Goal: Check status: Check status

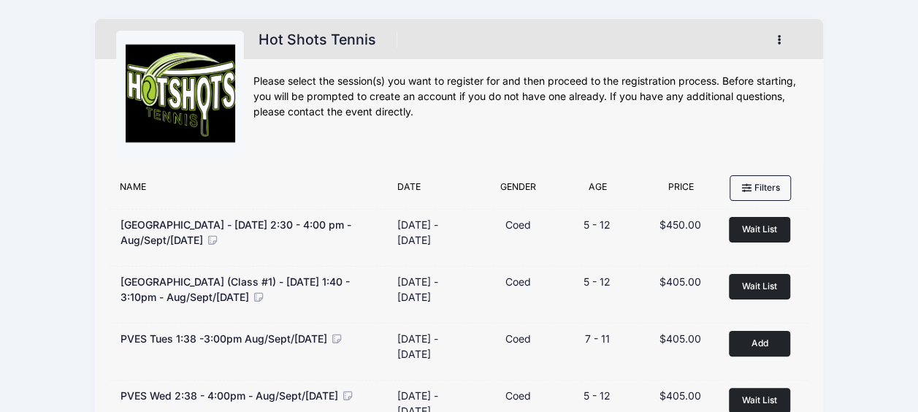
click at [777, 40] on icon "button" at bounding box center [783, 40] width 12 height 0
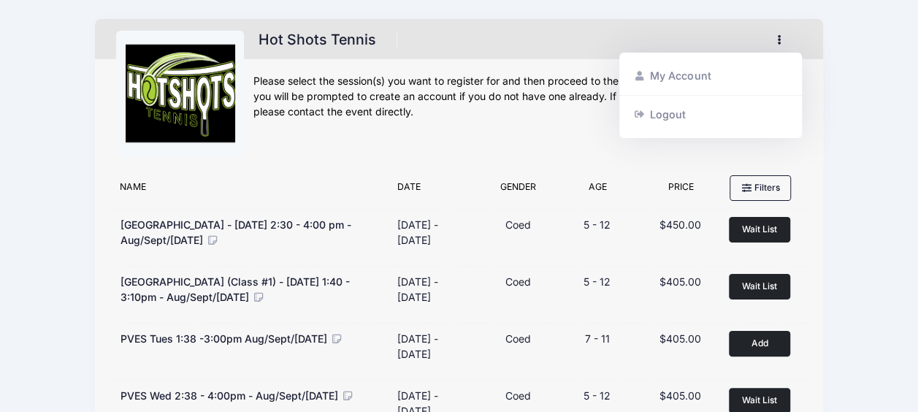
click at [679, 74] on link "My Account" at bounding box center [710, 76] width 169 height 28
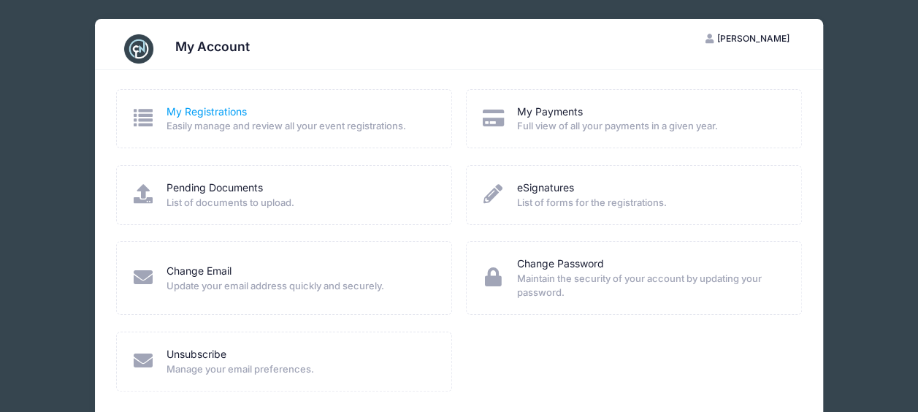
click at [198, 112] on link "My Registrations" at bounding box center [206, 111] width 80 height 15
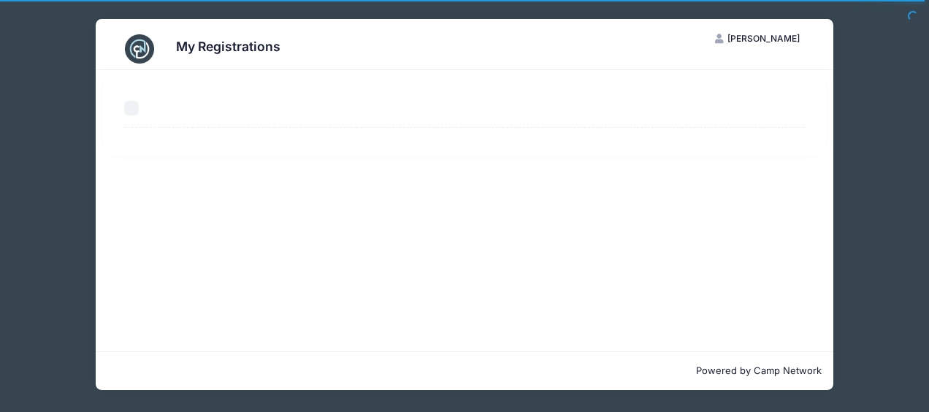
select select "50"
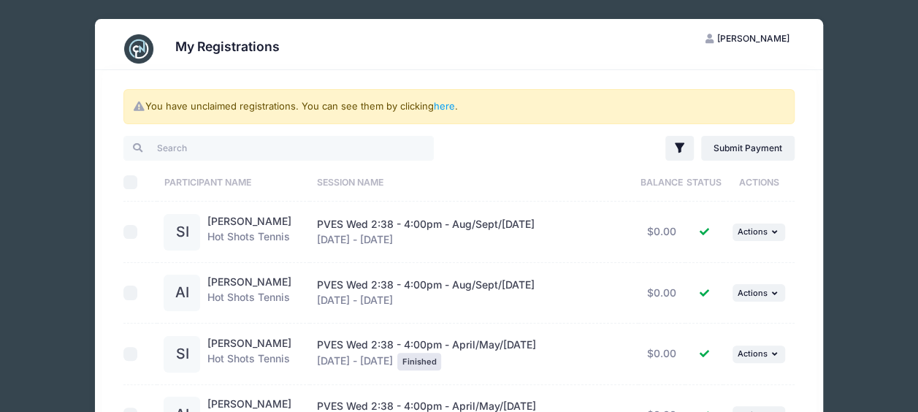
click at [133, 226] on input "checkbox" at bounding box center [130, 232] width 15 height 15
checkbox input "true"
click at [130, 291] on input "checkbox" at bounding box center [130, 292] width 15 height 15
checkbox input "true"
click at [772, 228] on icon "button" at bounding box center [776, 232] width 9 height 8
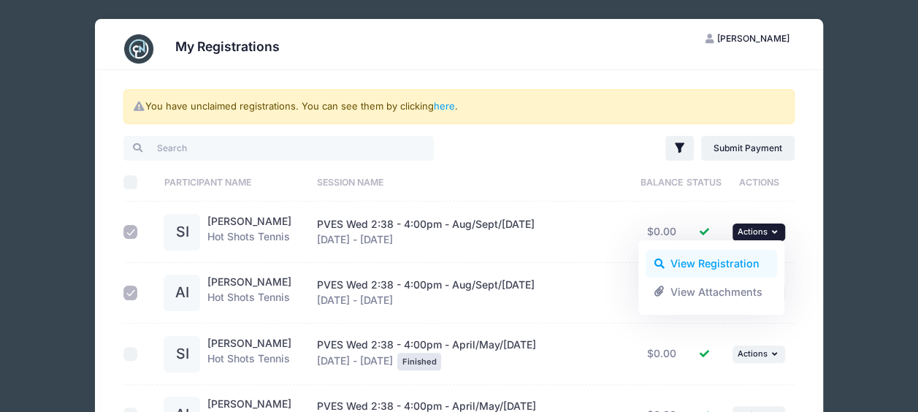
click at [712, 262] on link "View Registration" at bounding box center [711, 264] width 132 height 28
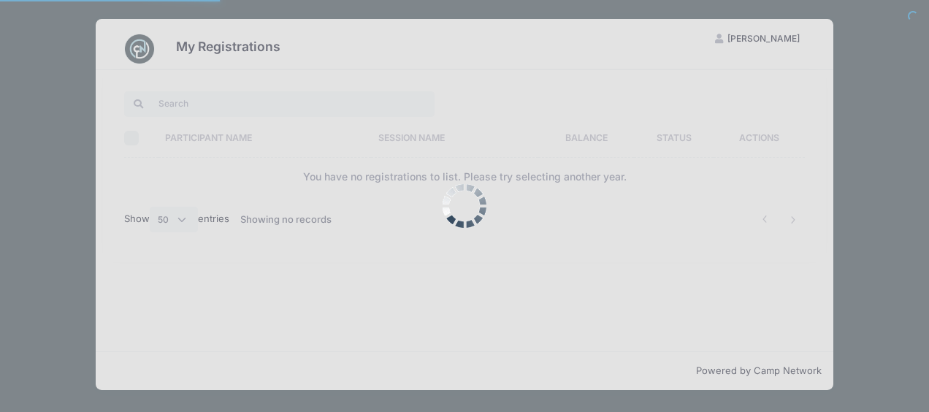
select select "50"
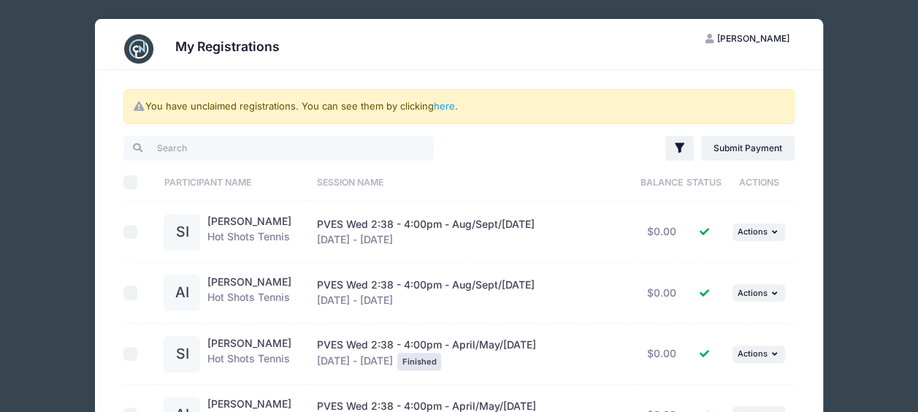
click at [129, 295] on input "checkbox" at bounding box center [130, 292] width 15 height 15
checkbox input "true"
click at [775, 291] on icon "button" at bounding box center [776, 293] width 9 height 8
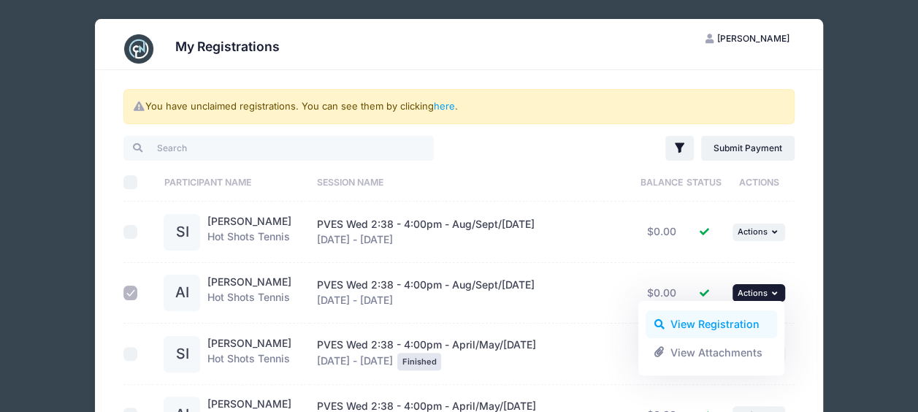
click at [710, 324] on link "View Registration" at bounding box center [711, 324] width 132 height 28
